Goal: Task Accomplishment & Management: Use online tool/utility

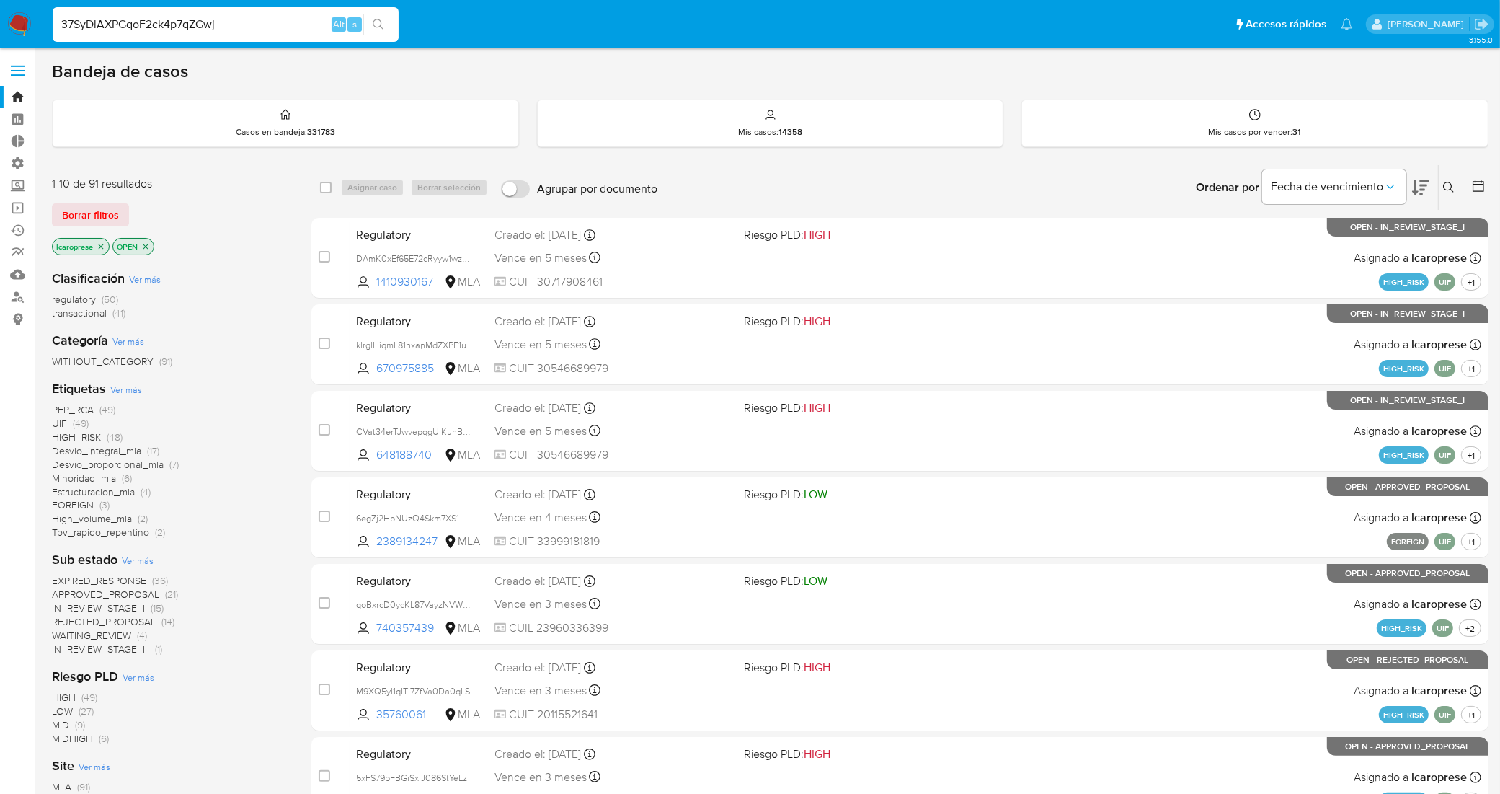
type input "37SyDlAXPGqoF2ck4p7qZGwj"
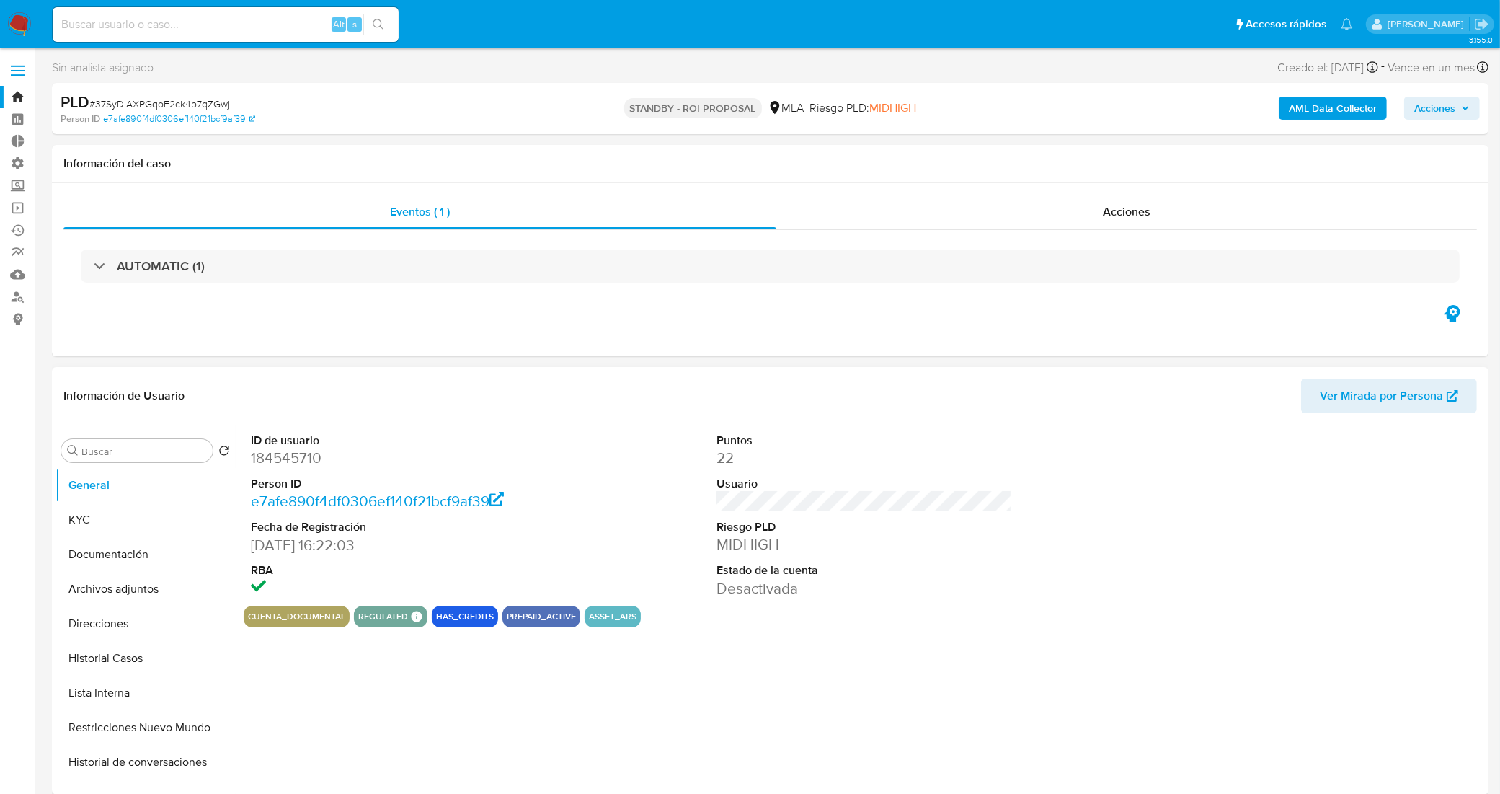
select select "10"
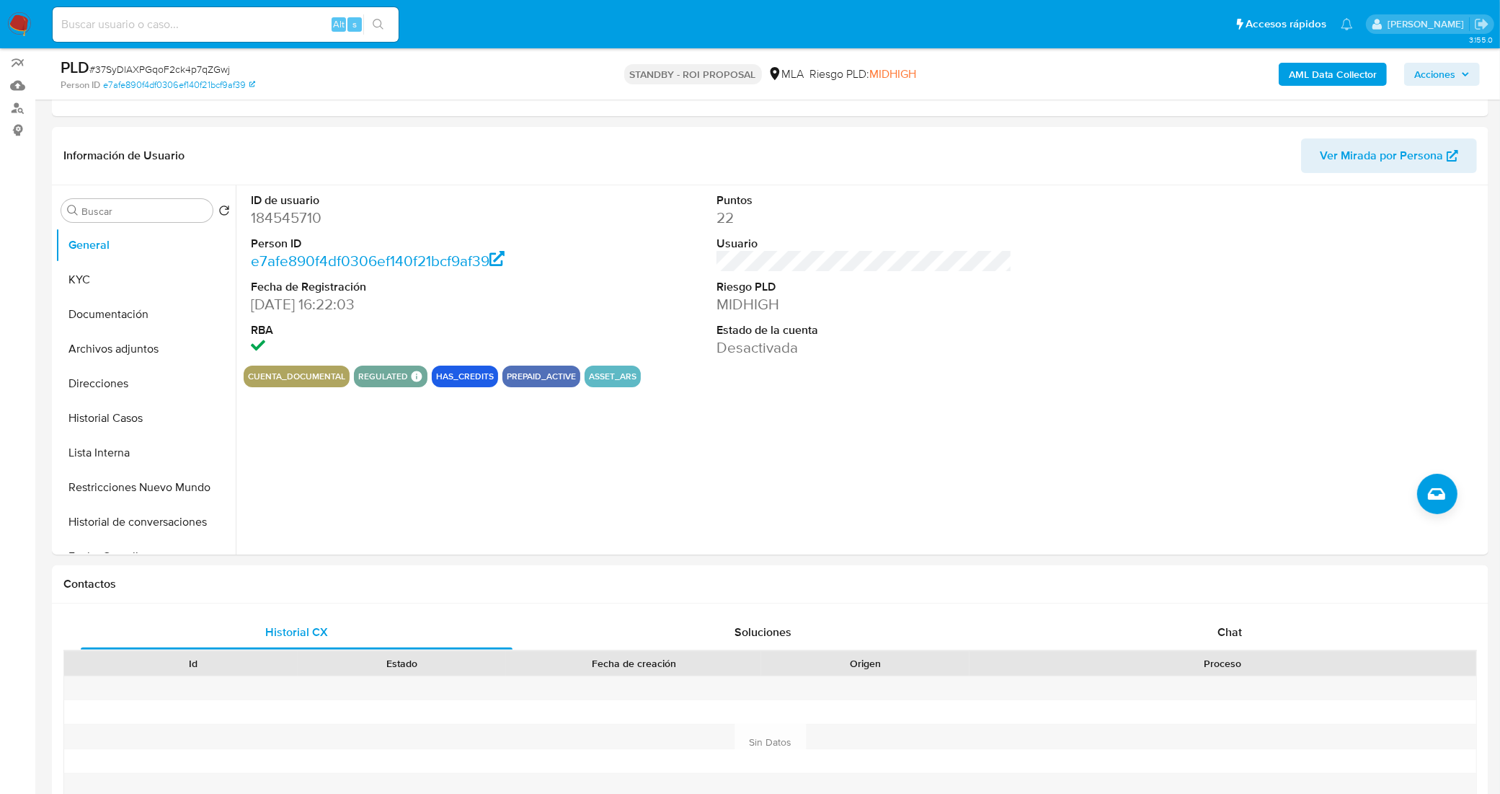
scroll to position [360, 0]
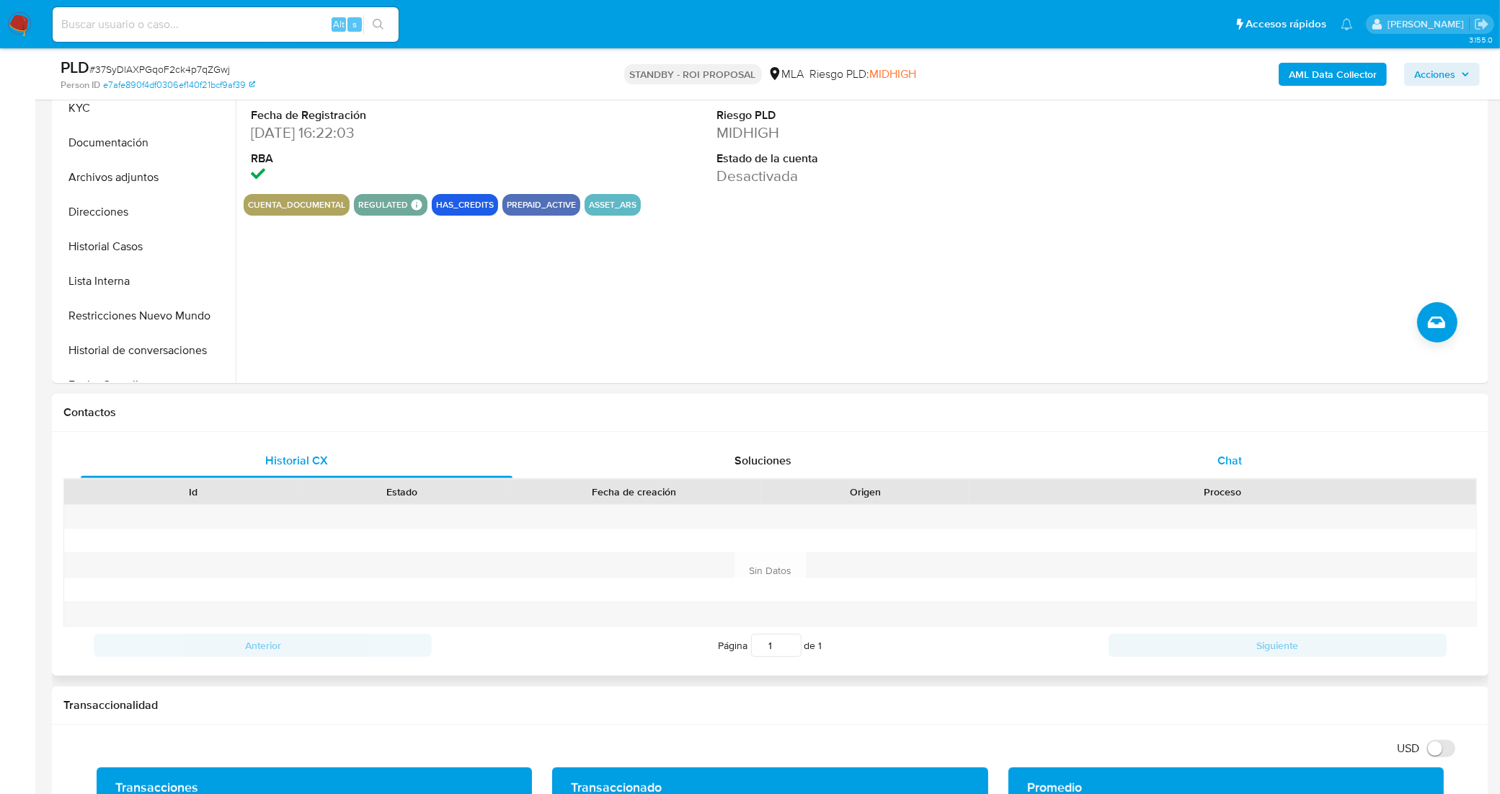
click at [1137, 469] on div "Chat" at bounding box center [1230, 460] width 432 height 35
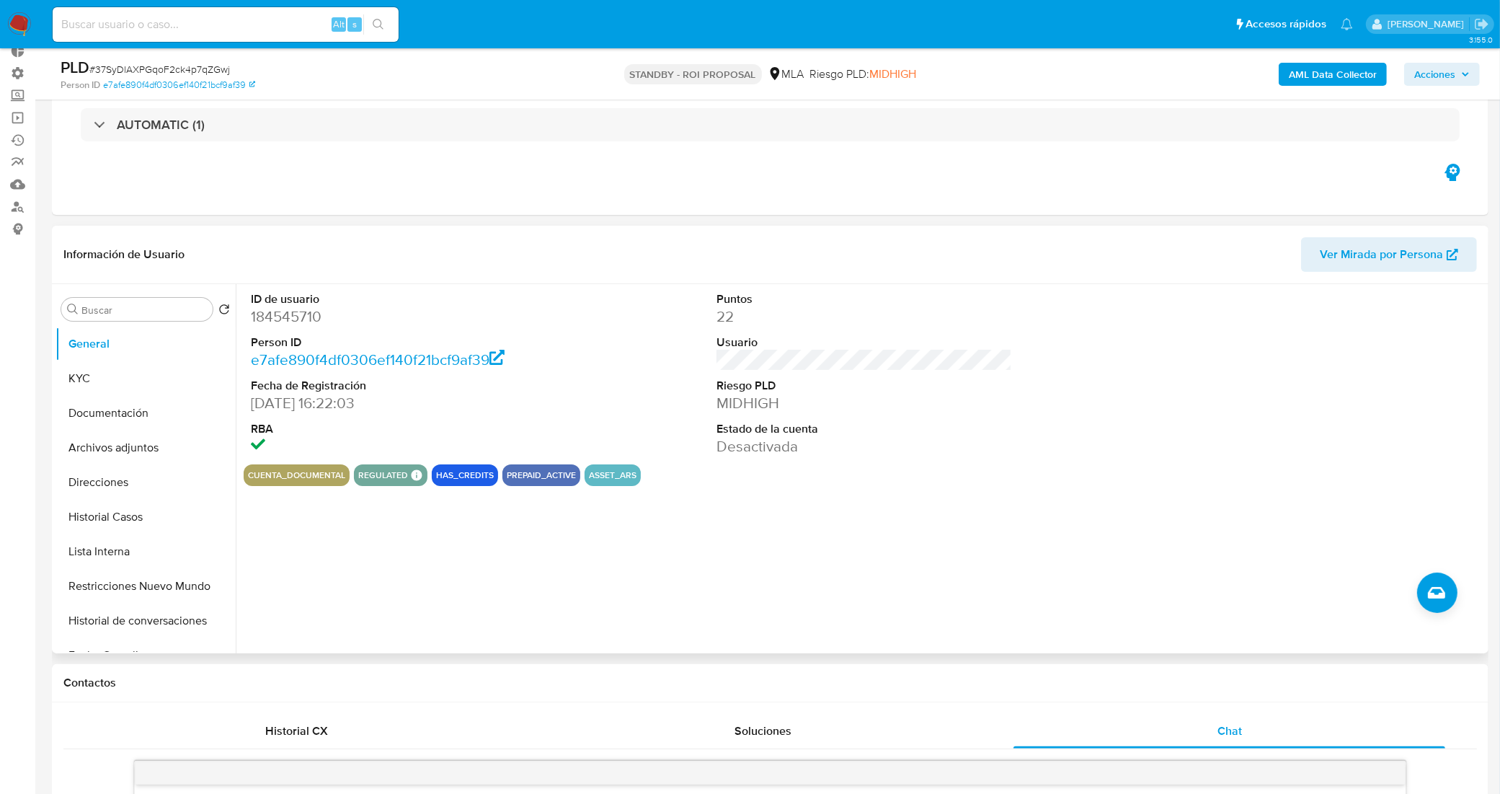
scroll to position [0, 0]
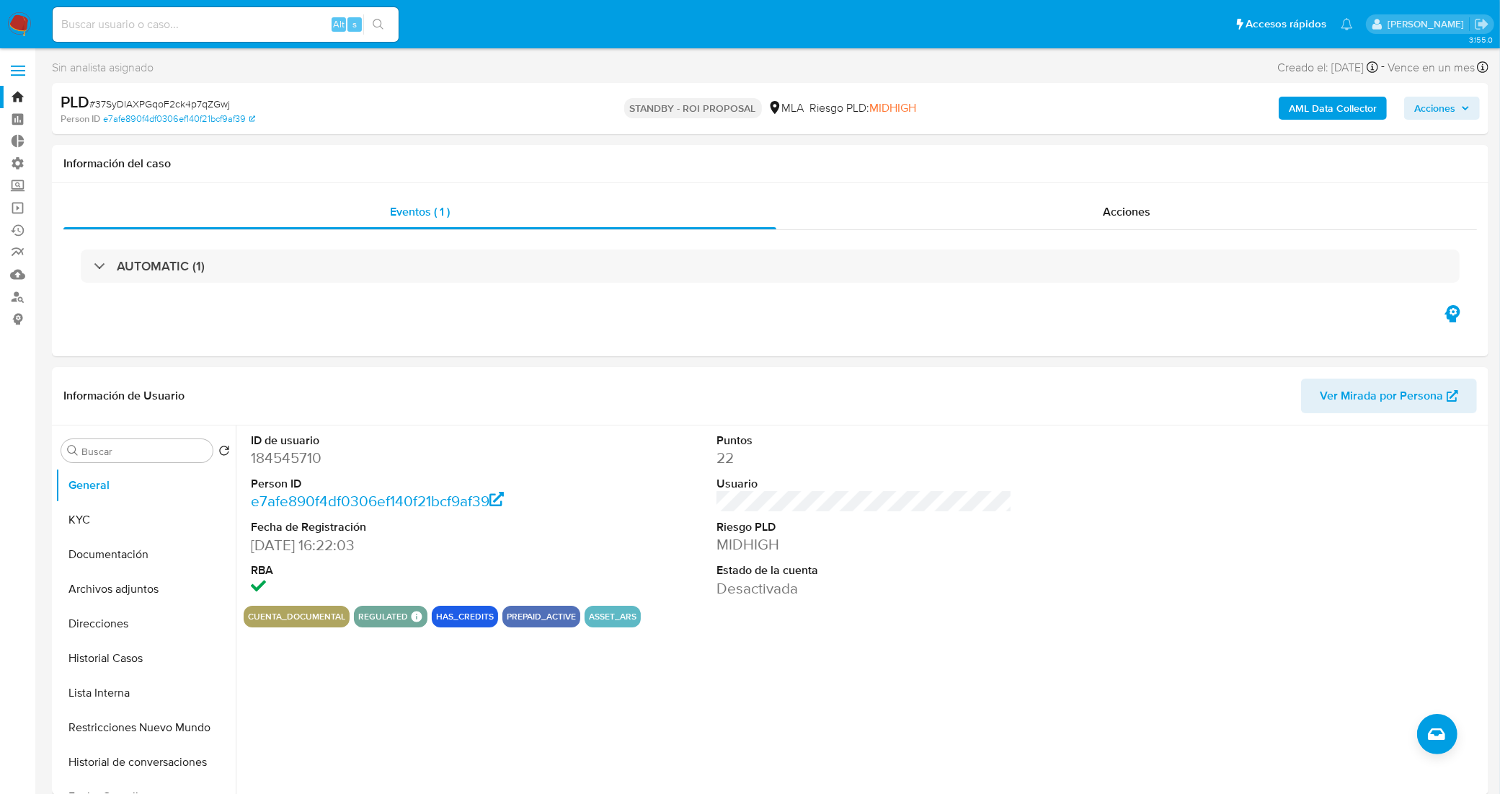
click at [1464, 112] on icon "button" at bounding box center [1465, 108] width 9 height 9
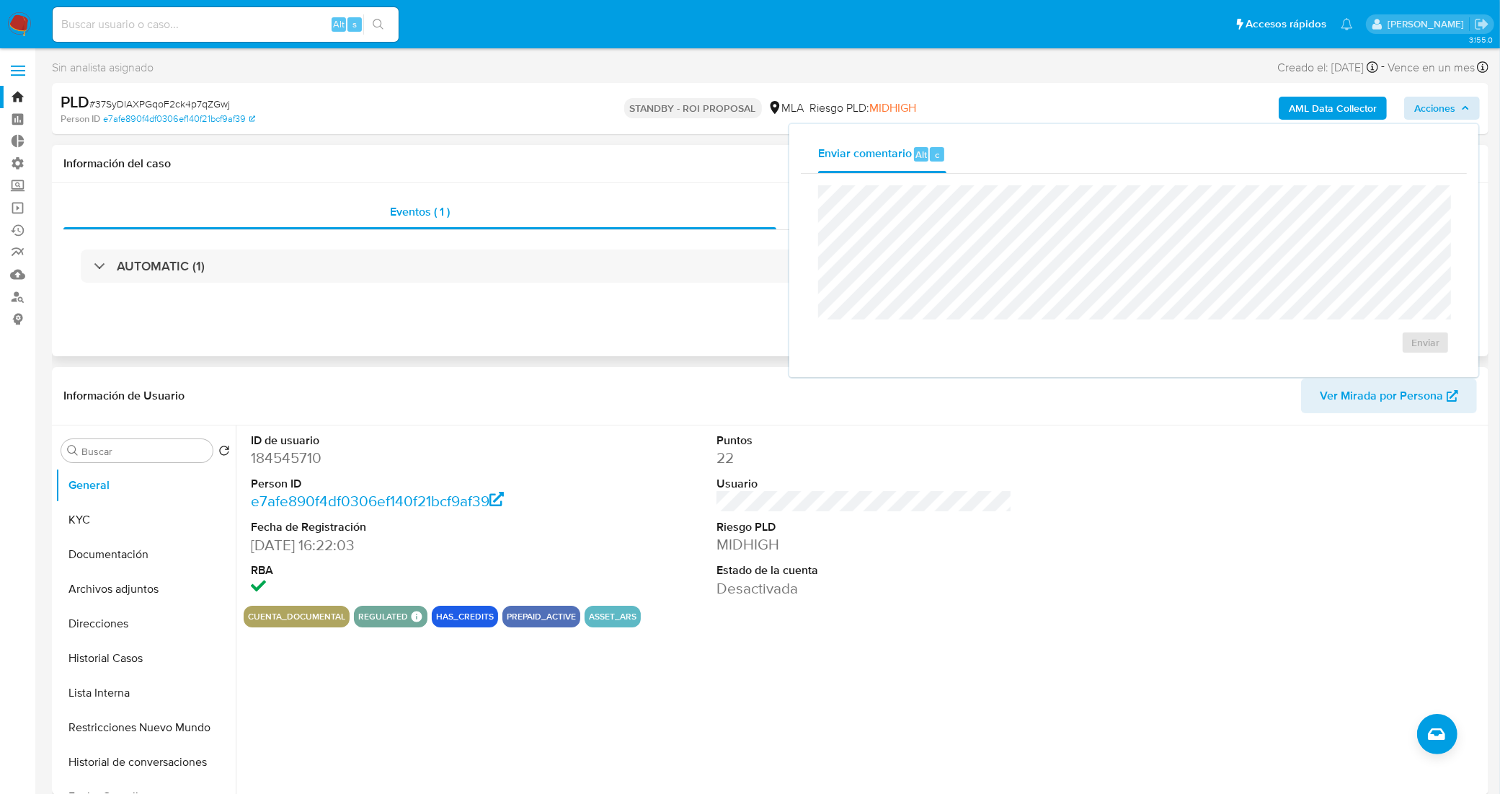
click at [590, 180] on div "Información del caso" at bounding box center [770, 164] width 1437 height 38
click at [213, 105] on span "# 37SyDlAXPGqoF2ck4p7qZGwj" at bounding box center [159, 104] width 141 height 14
copy span "37SyDlAXPGqoF2ck4p7qZGwj"
click at [286, 164] on h1 "Información del caso" at bounding box center [770, 163] width 1414 height 14
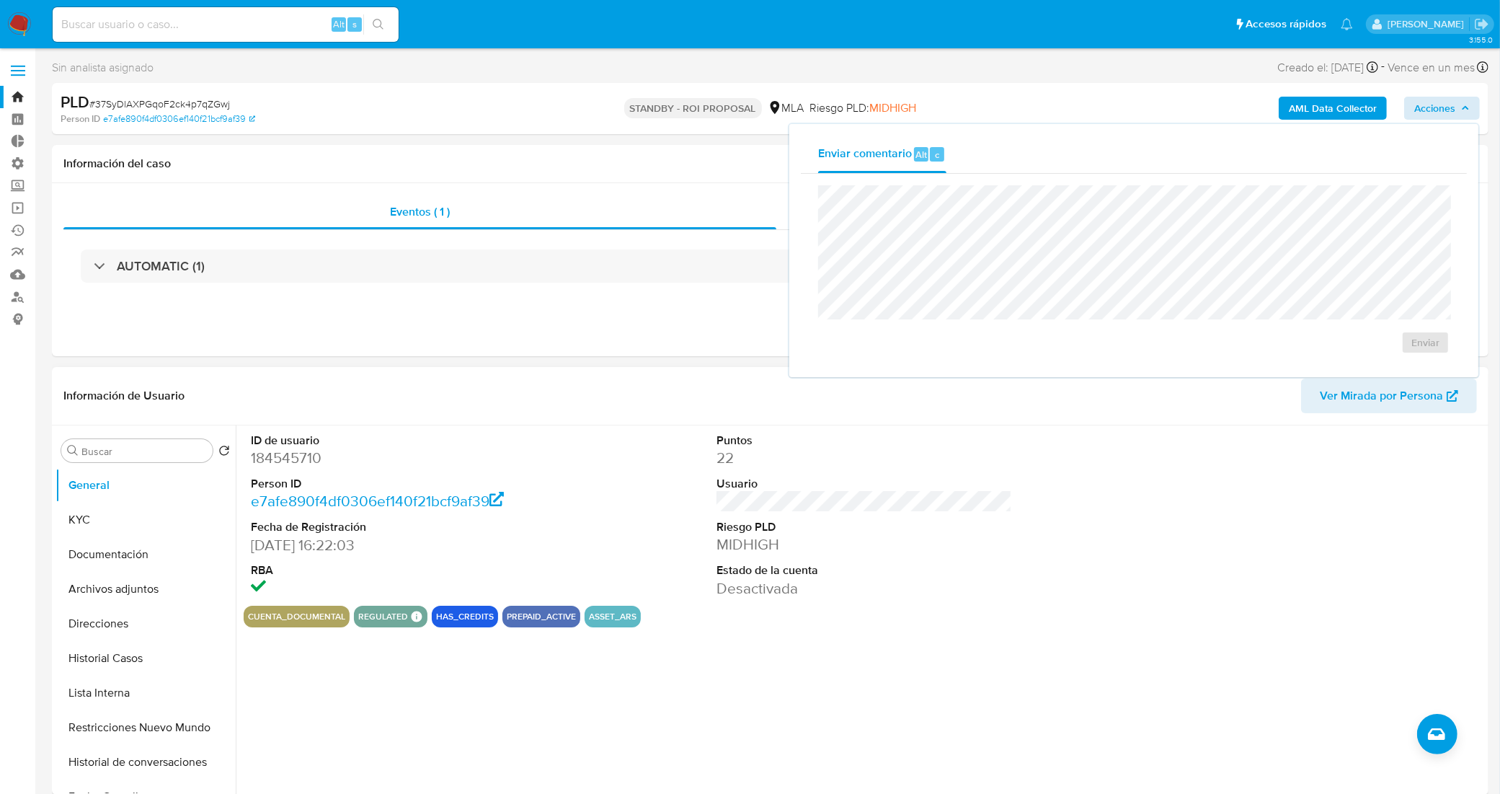
click at [1133, 568] on div "ID de usuario 184545710 Person ID e7afe890f4df0306ef140f21bcf9af39 Fecha de Reg…" at bounding box center [865, 515] width 1242 height 180
drag, startPoint x: 19, startPoint y: 94, endPoint x: 43, endPoint y: 73, distance: 32.2
click at [19, 94] on link "Bandeja" at bounding box center [86, 97] width 172 height 22
